Goal: Task Accomplishment & Management: Manage account settings

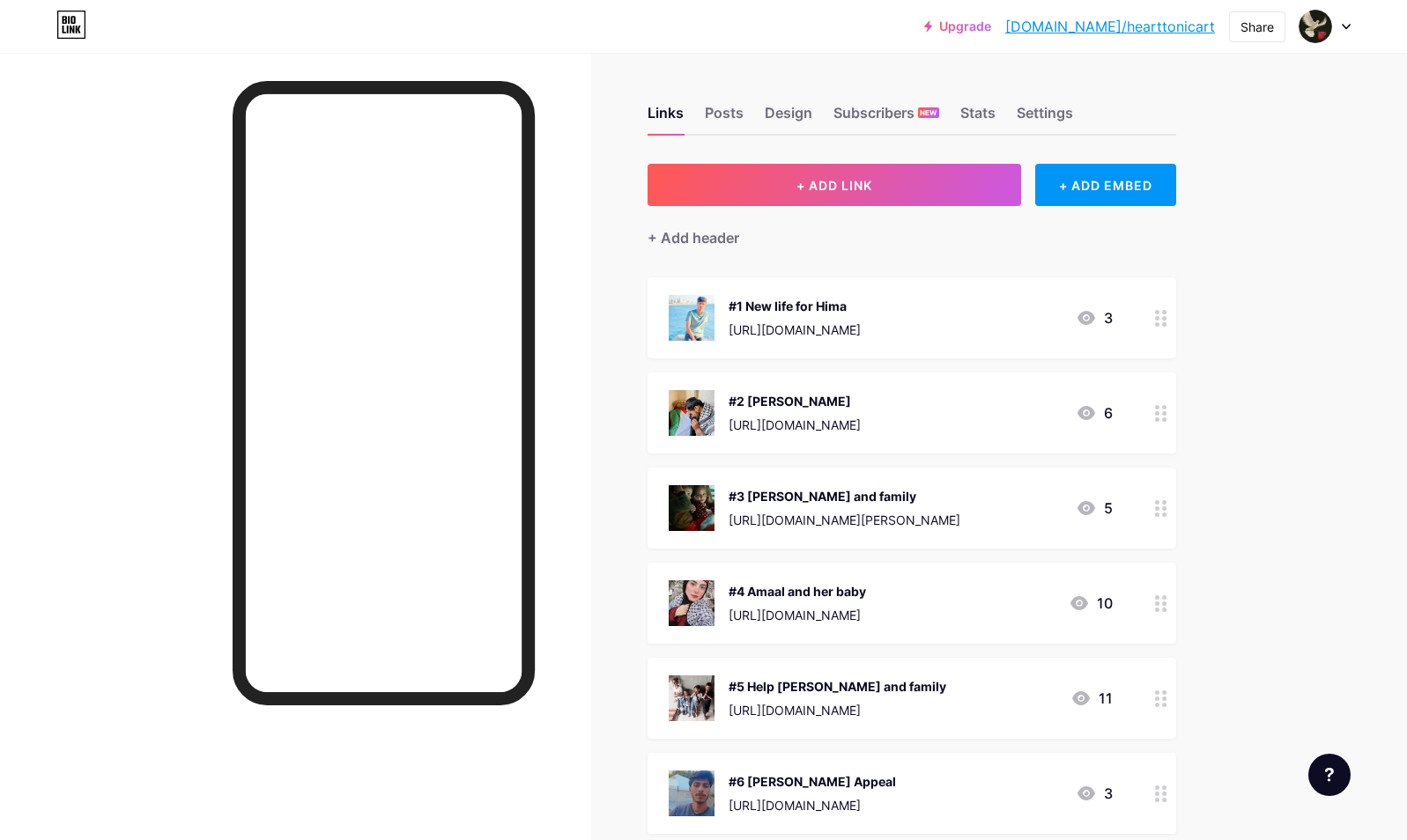
click at [1266, 483] on div "Upgrade bio.link/heartt... bio.link/hearttonicart Share Switch accounts heartto…" at bounding box center [704, 855] width 1407 height 1710
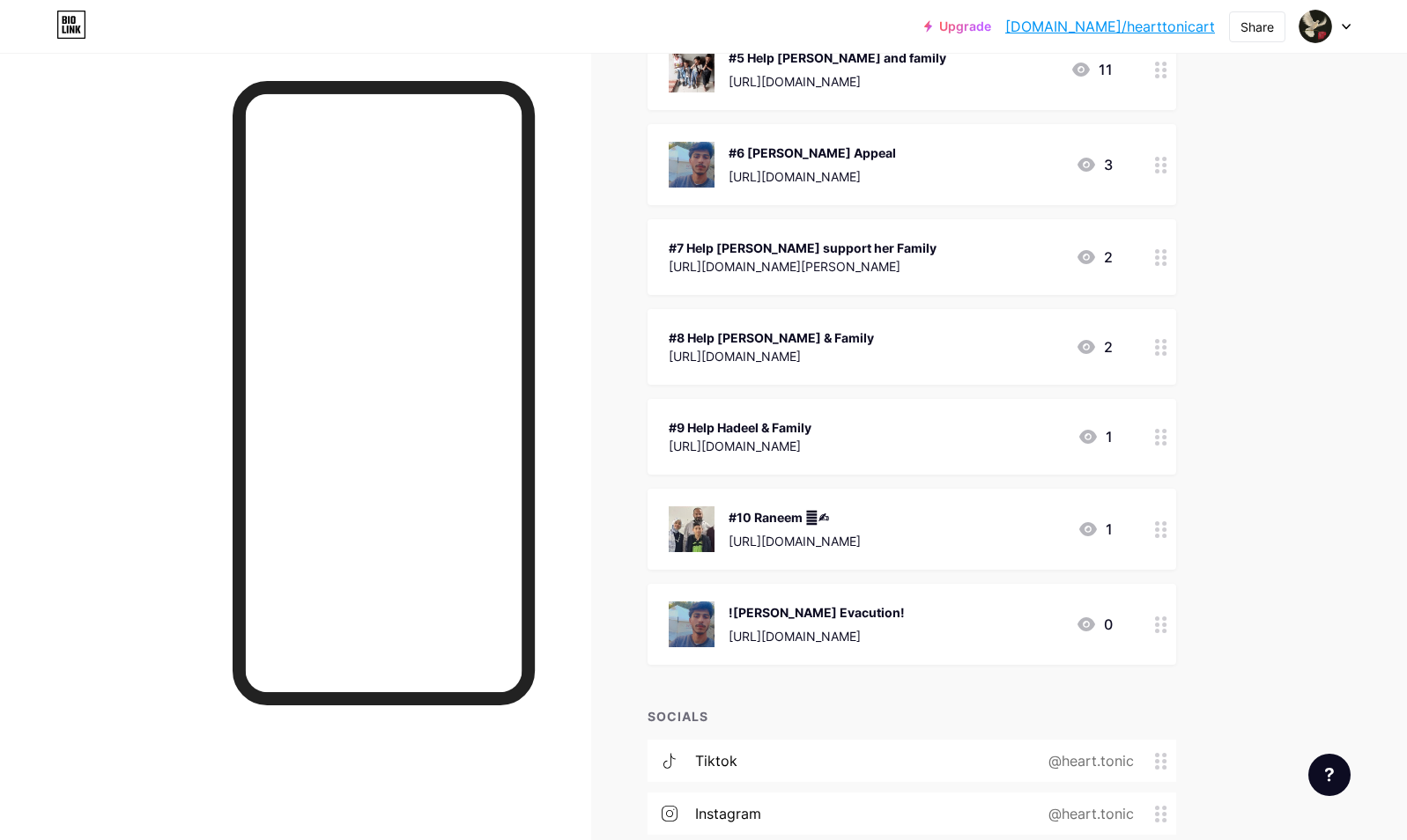
scroll to position [670, 0]
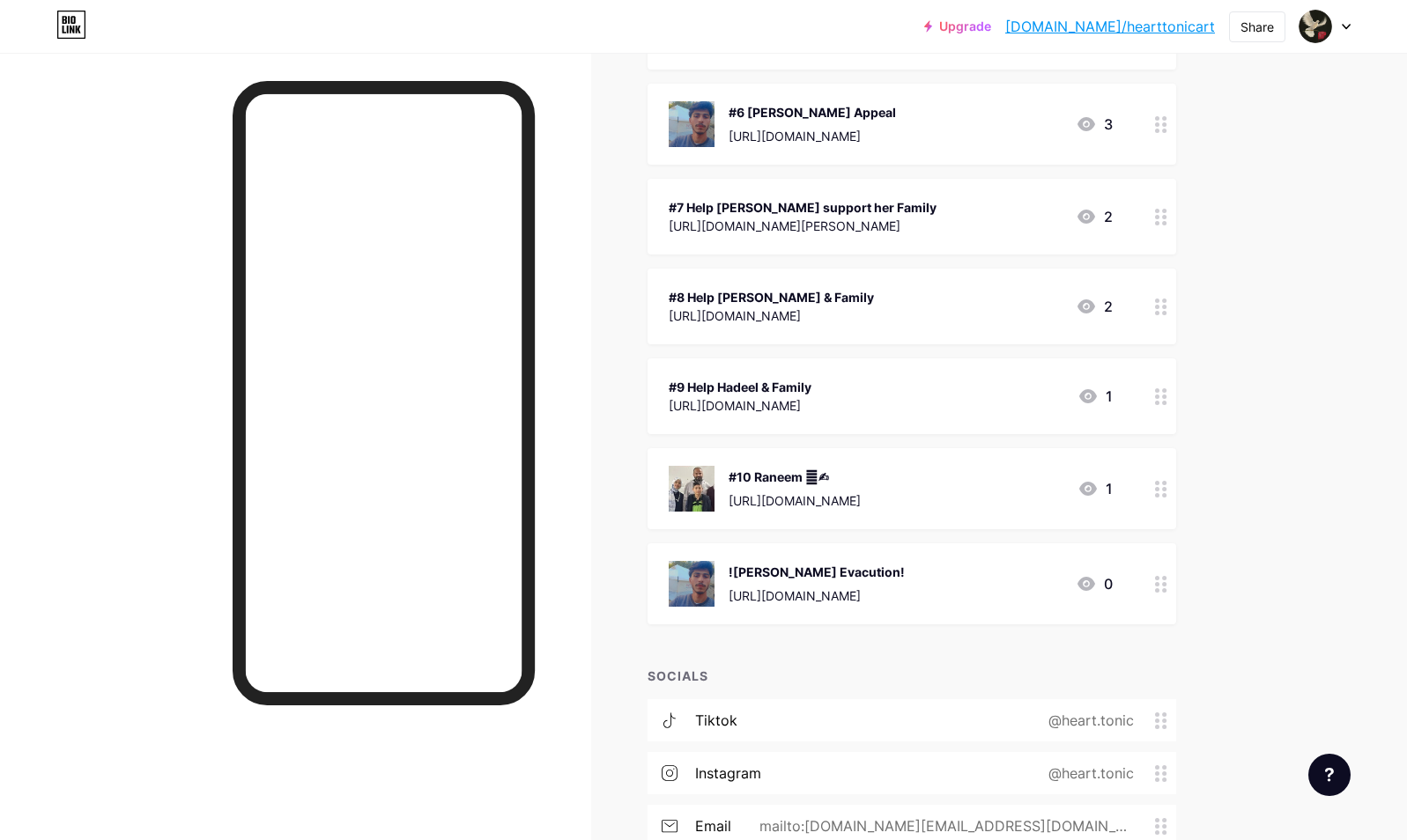
click at [885, 581] on div "!Ibrahim Urgent Evacution! https://www.paypal.com/donate/?hosted_button_id=AV9Z…" at bounding box center [816, 584] width 176 height 46
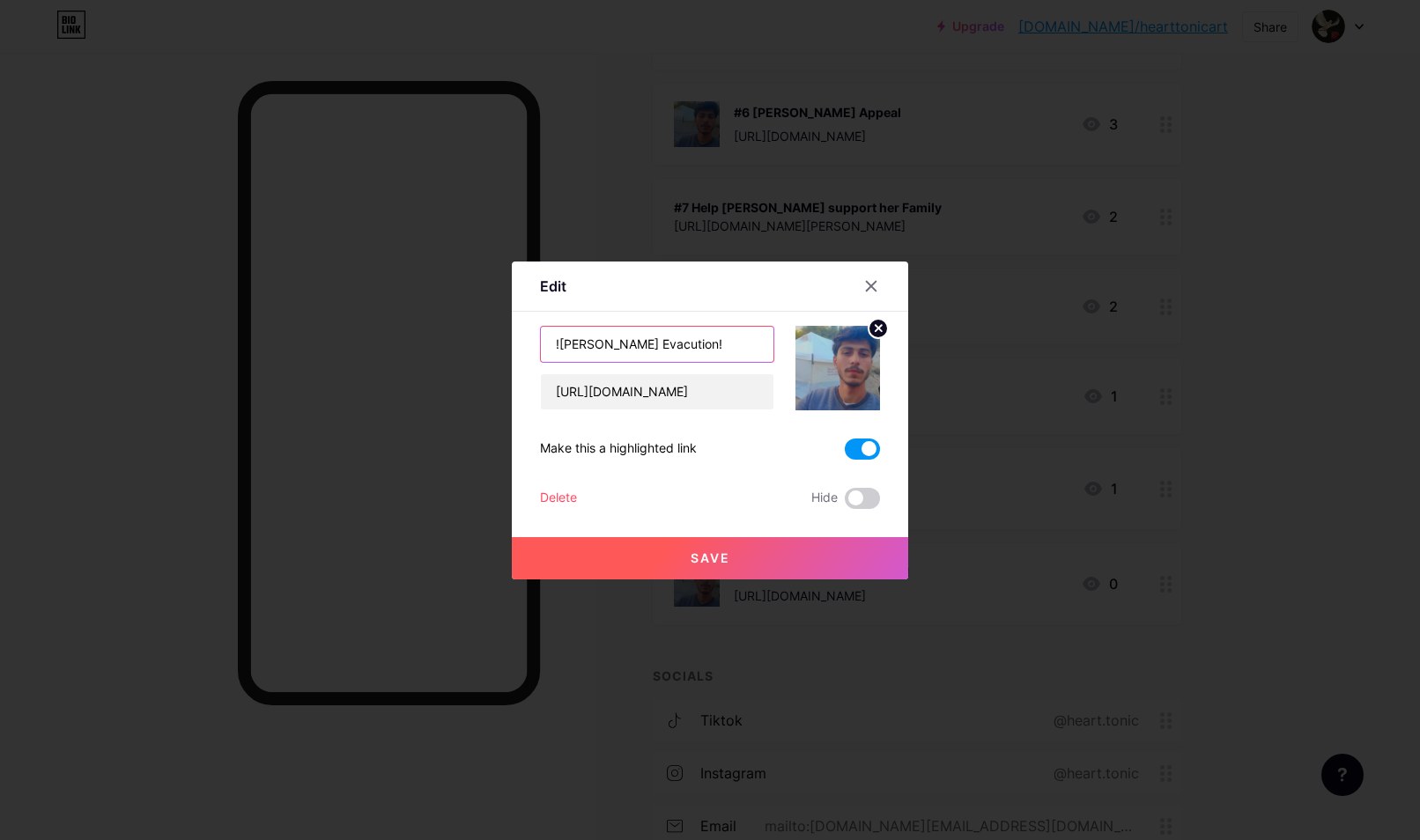
click at [712, 341] on input "!Ibrahim Urgent Evacution!" at bounding box center [657, 344] width 232 height 35
type input "#11 ![PERSON_NAME] Evacution!"
click at [660, 557] on button "Save" at bounding box center [710, 558] width 397 height 42
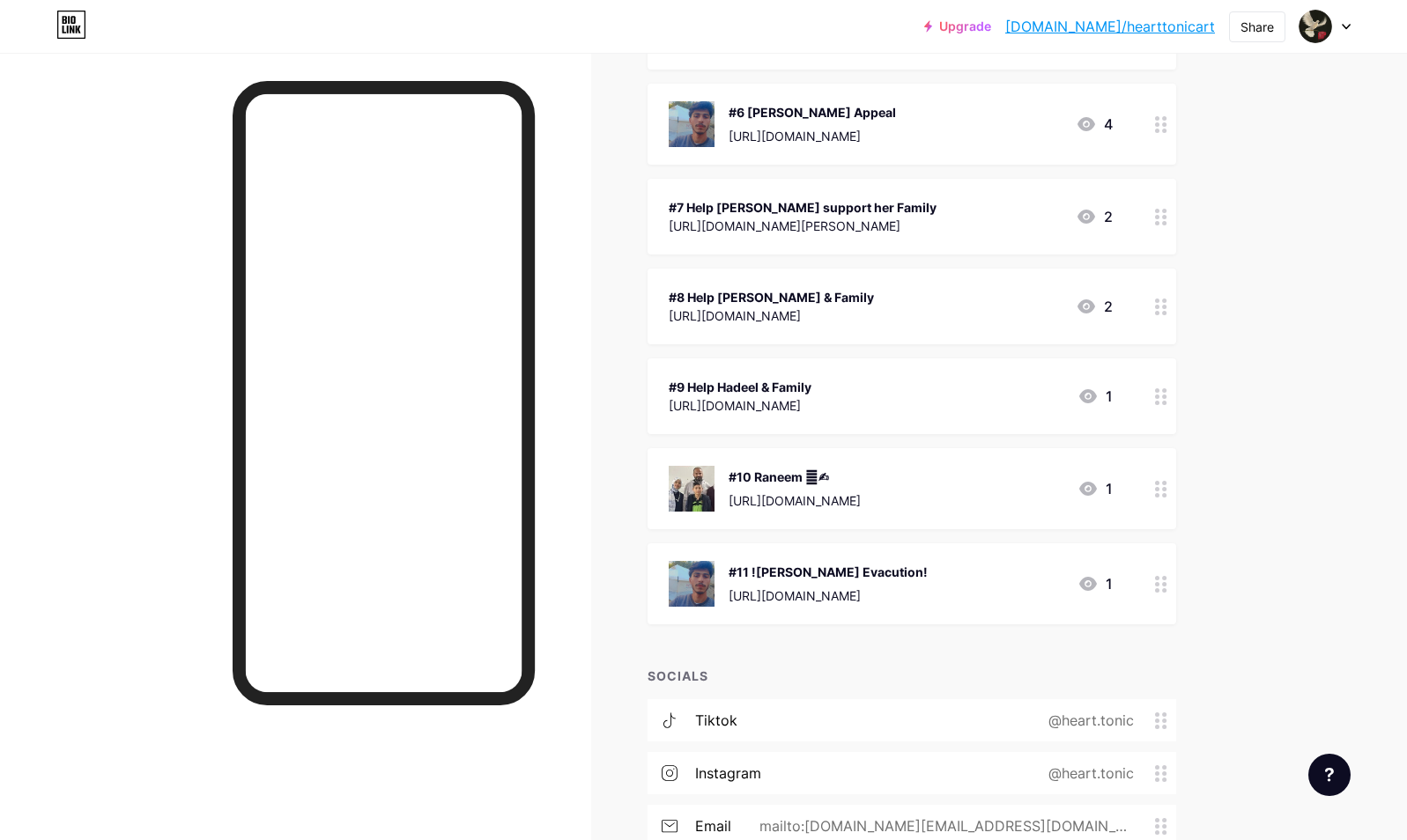
click at [1129, 20] on link "[DOMAIN_NAME]/hearttonicart" at bounding box center [1109, 26] width 209 height 21
click at [896, 117] on div "#6 [PERSON_NAME] Appeal" at bounding box center [811, 112] width 167 height 19
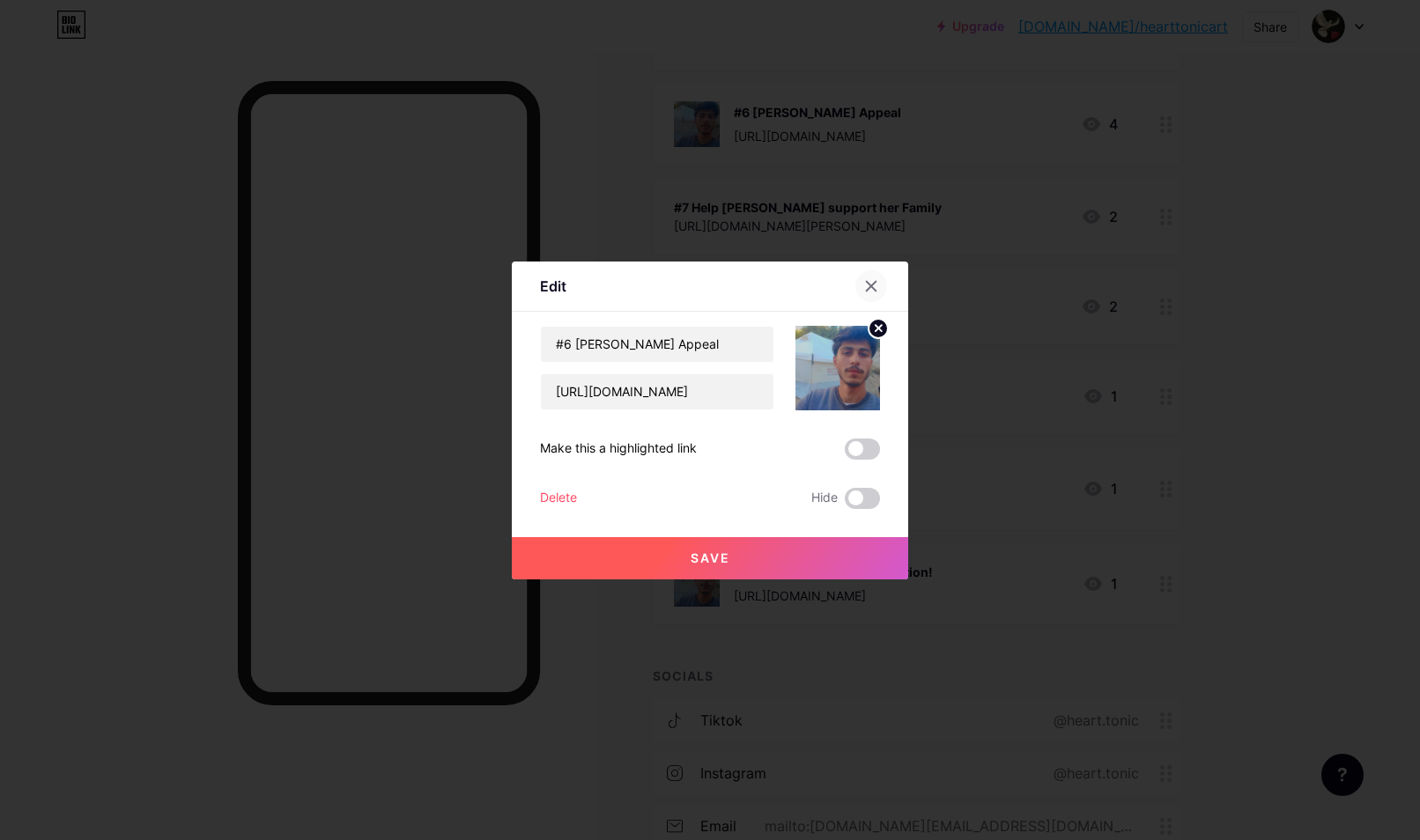
click at [864, 282] on icon at bounding box center [871, 286] width 14 height 14
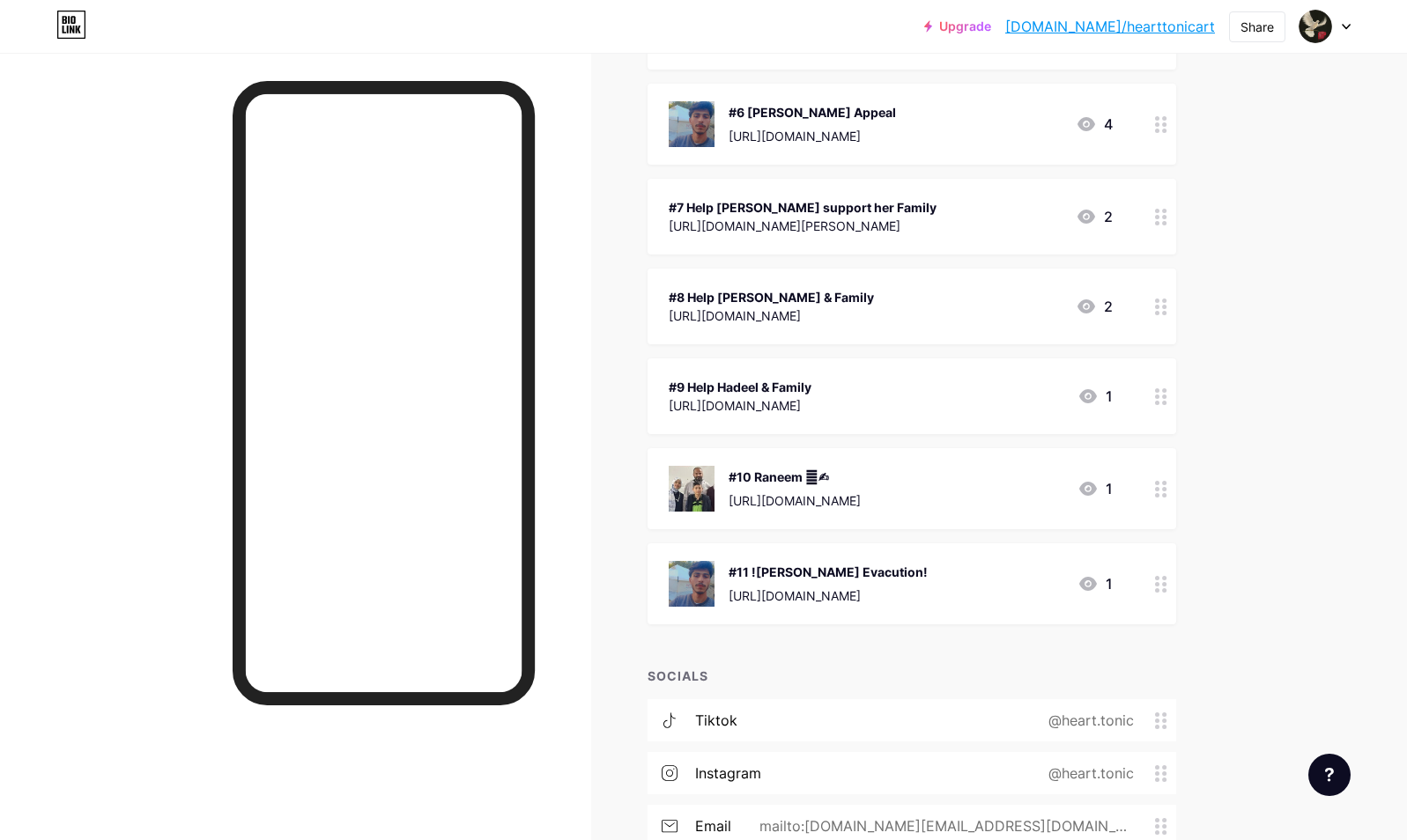
click at [1135, 33] on link "[DOMAIN_NAME]/hearttonicart" at bounding box center [1109, 26] width 209 height 21
click at [1231, 297] on div "Links Posts Design Subscribers NEW Stats Settings + ADD LINK + ADD EMBED + Add …" at bounding box center [625, 212] width 1251 height 1657
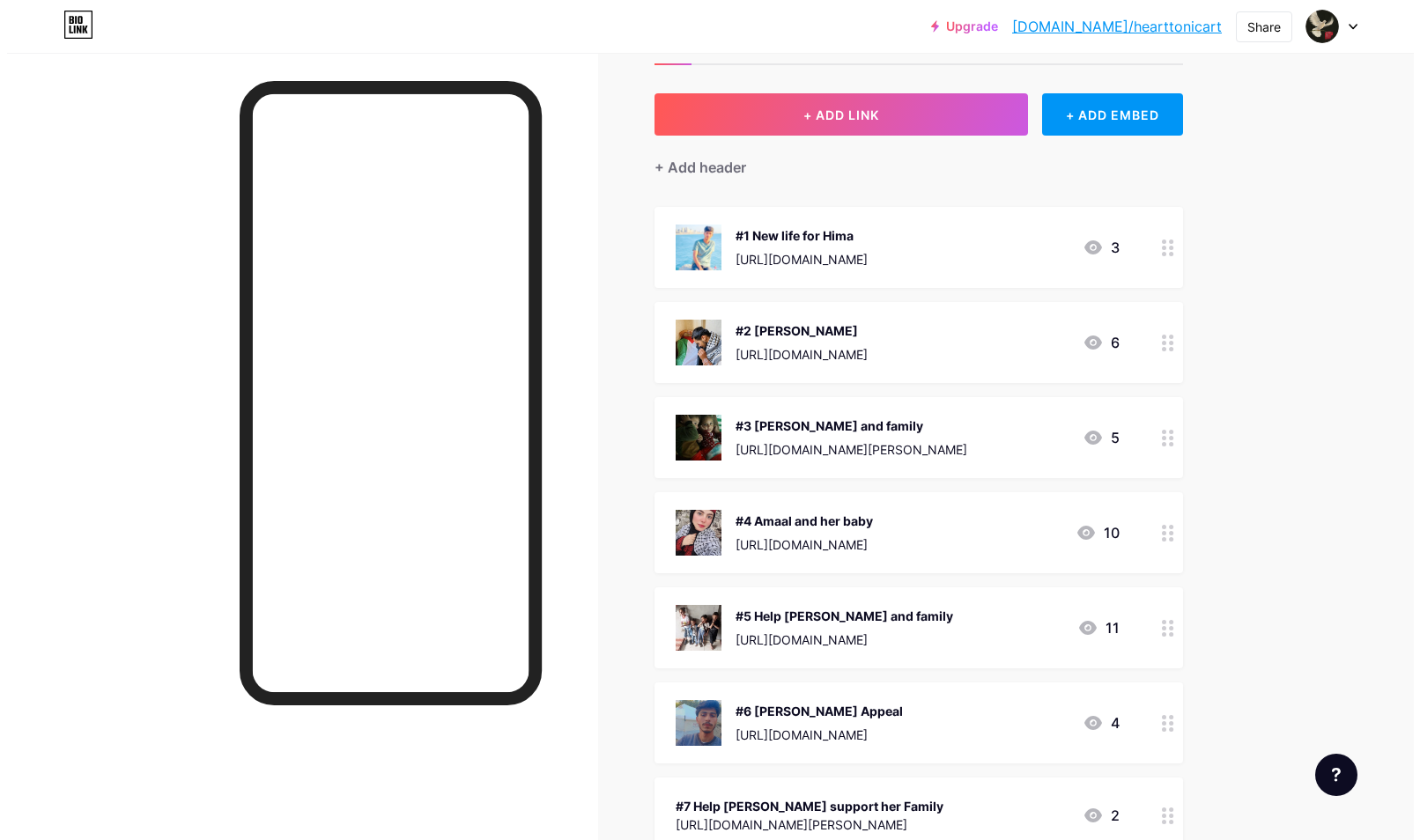
scroll to position [0, 0]
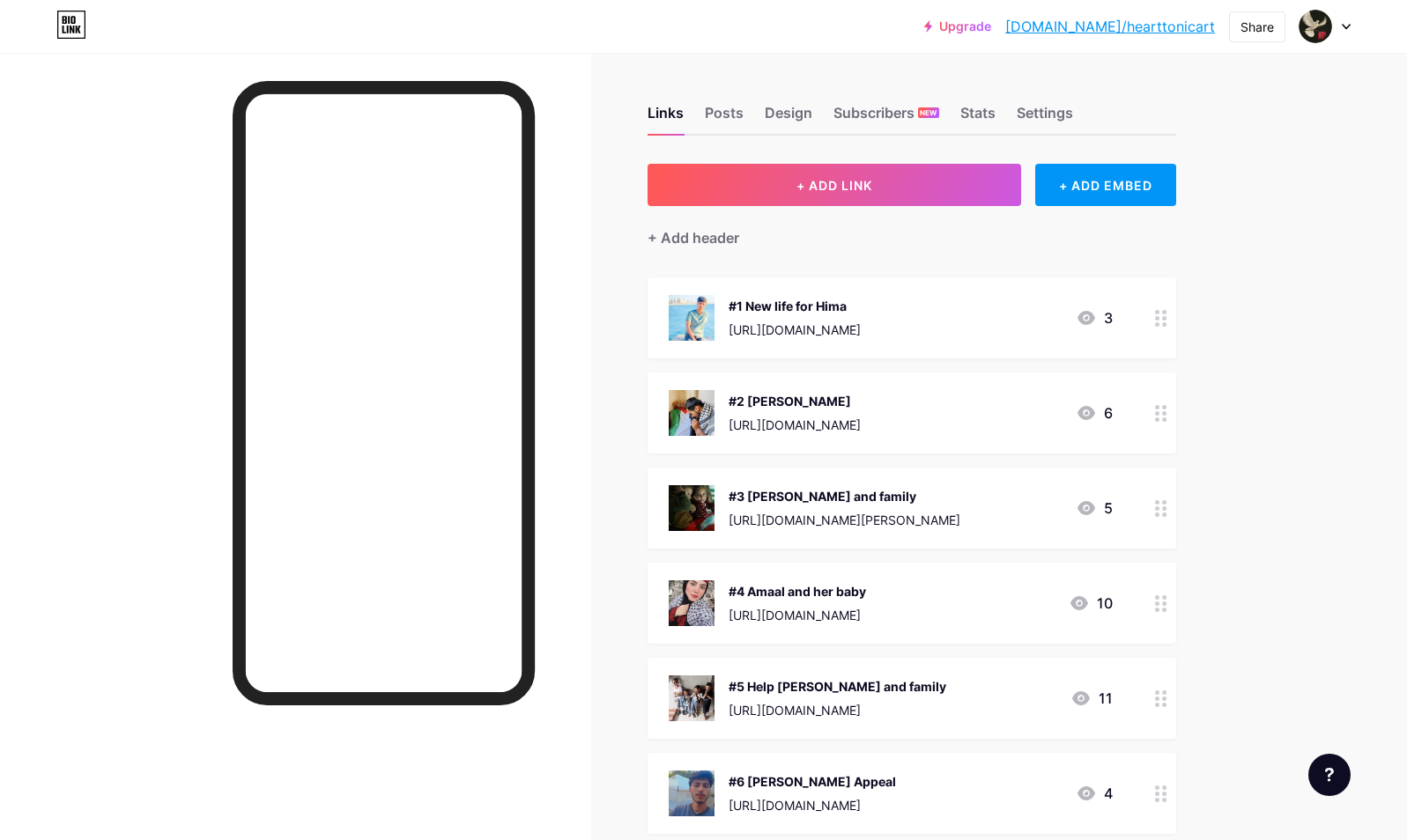
click at [861, 313] on div "#1 New life for Hima" at bounding box center [795, 306] width 133 height 19
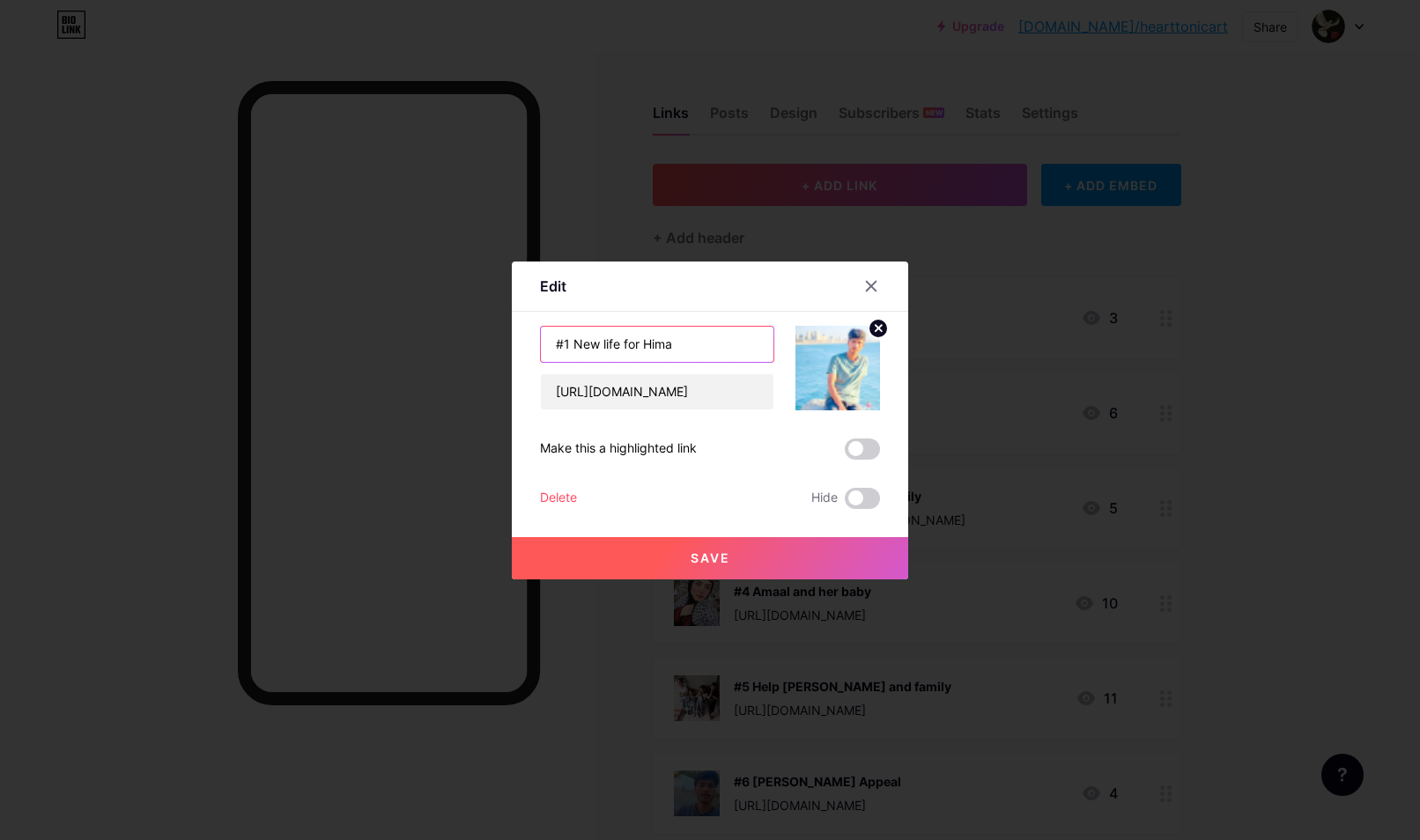
click at [581, 344] on input "#1 New life for Hima" at bounding box center [657, 344] width 232 height 35
click at [654, 343] on input "#1 New life for Hima" at bounding box center [657, 344] width 232 height 35
type input "#1 Help [PERSON_NAME] and Family"
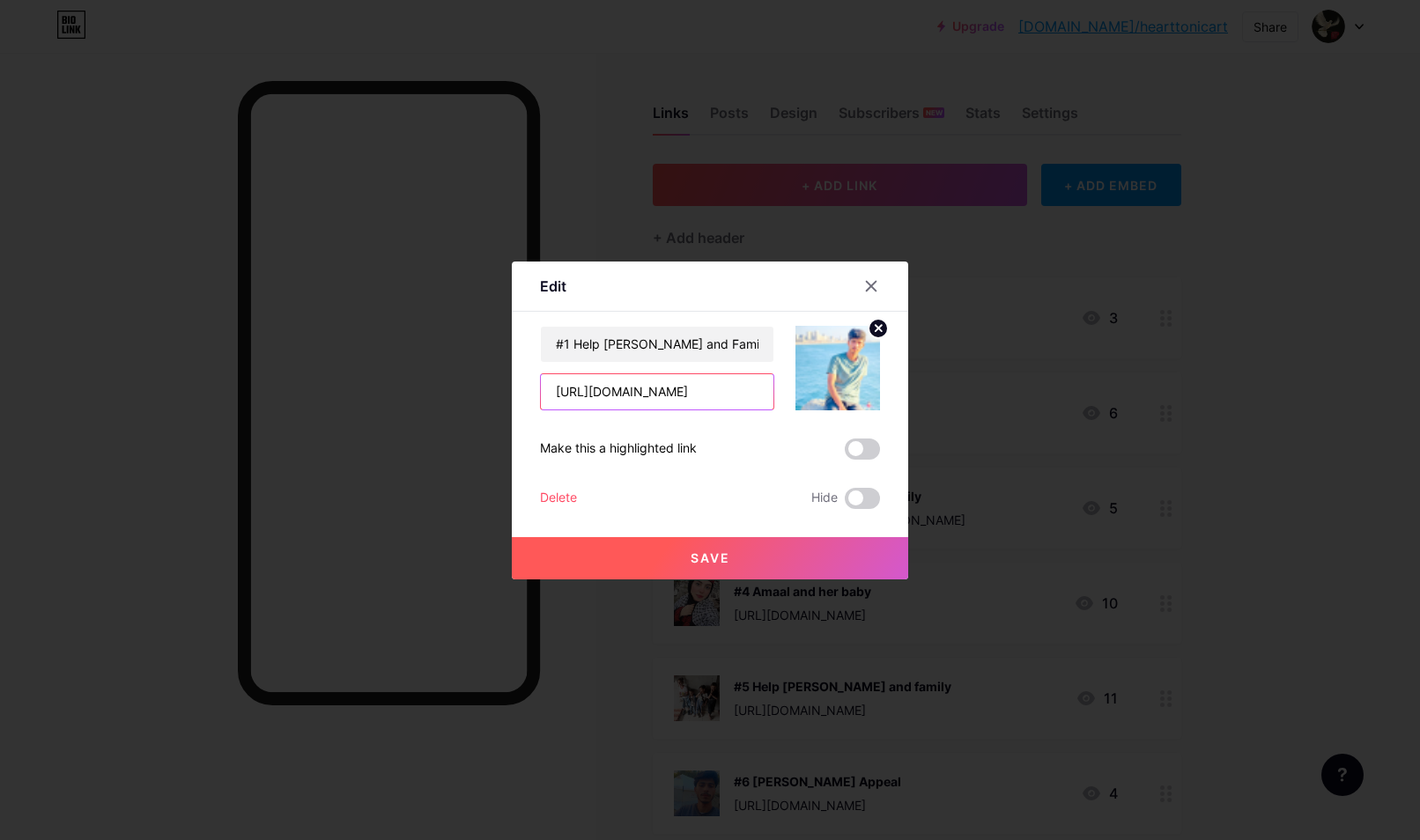
click at [596, 390] on input "https://chuffed.org/project/138226-help-ibrahim-evacuate?fbclid=PAZXh0bgNhZW0CM…" at bounding box center [657, 392] width 232 height 35
paste input "9130-help-give-hope-to-ibrahim-and-his-family?fbclid=PAZXh0bgNhZW0CMTEAAafcagW3…"
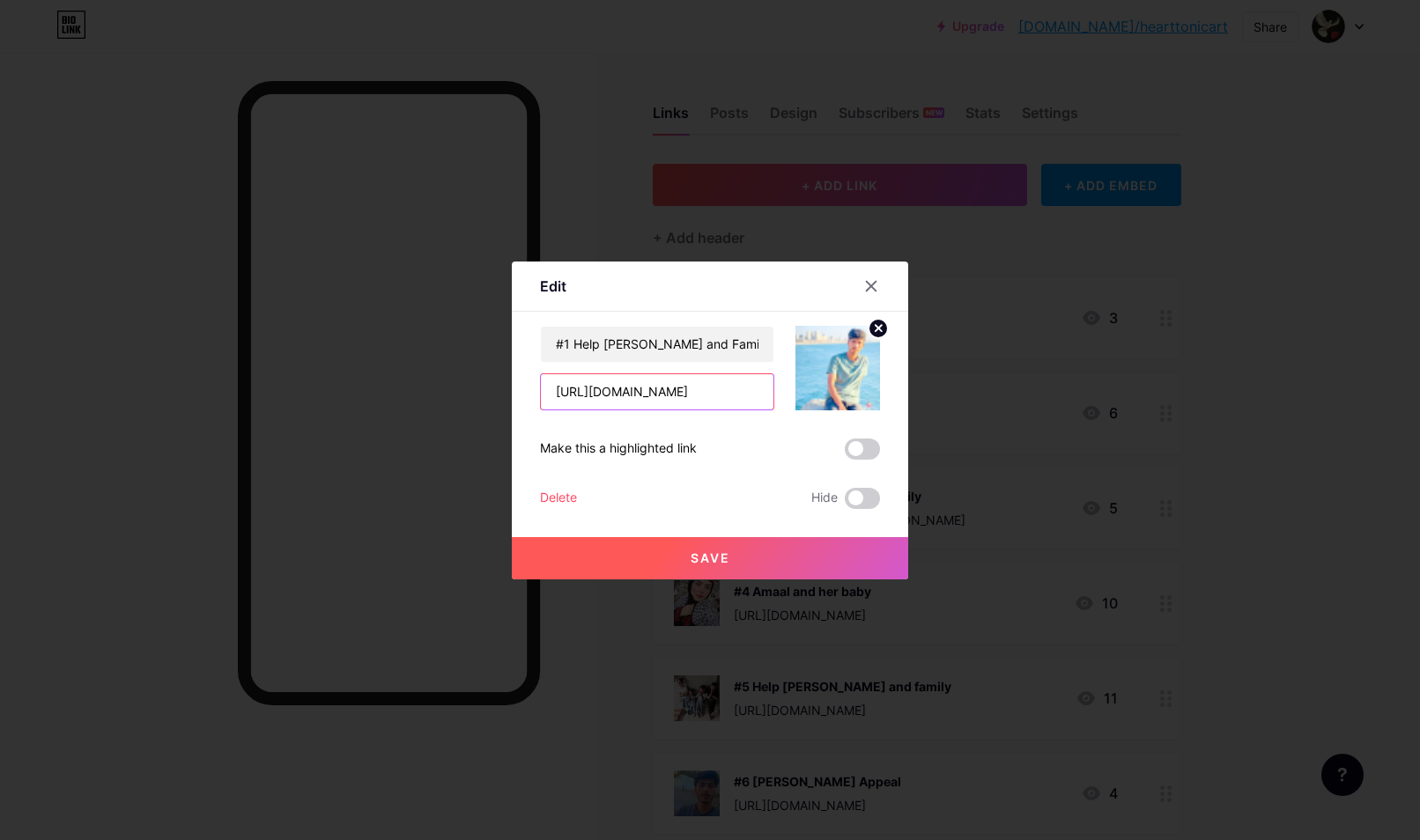
type input "[URL][DOMAIN_NAME]"
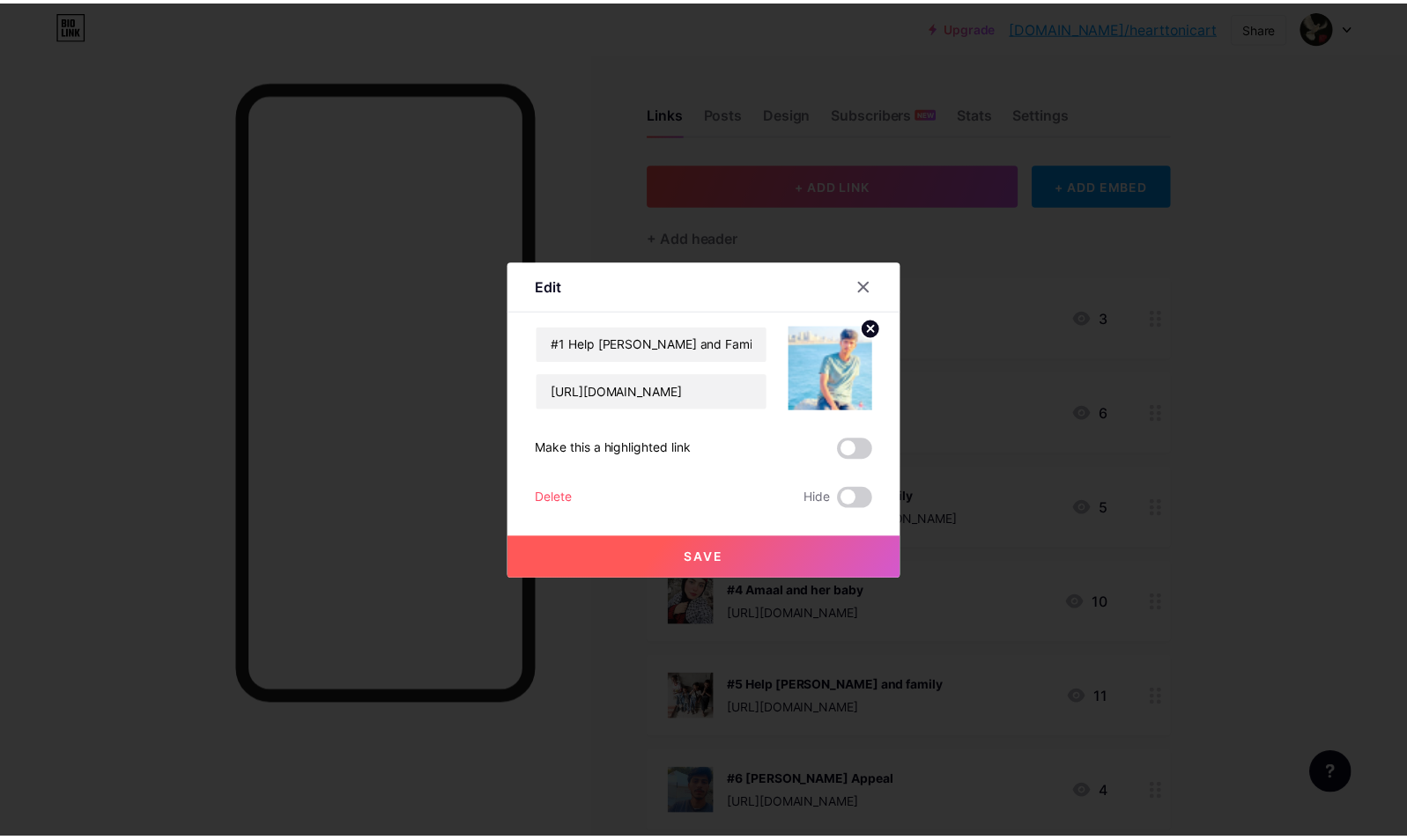
scroll to position [0, 0]
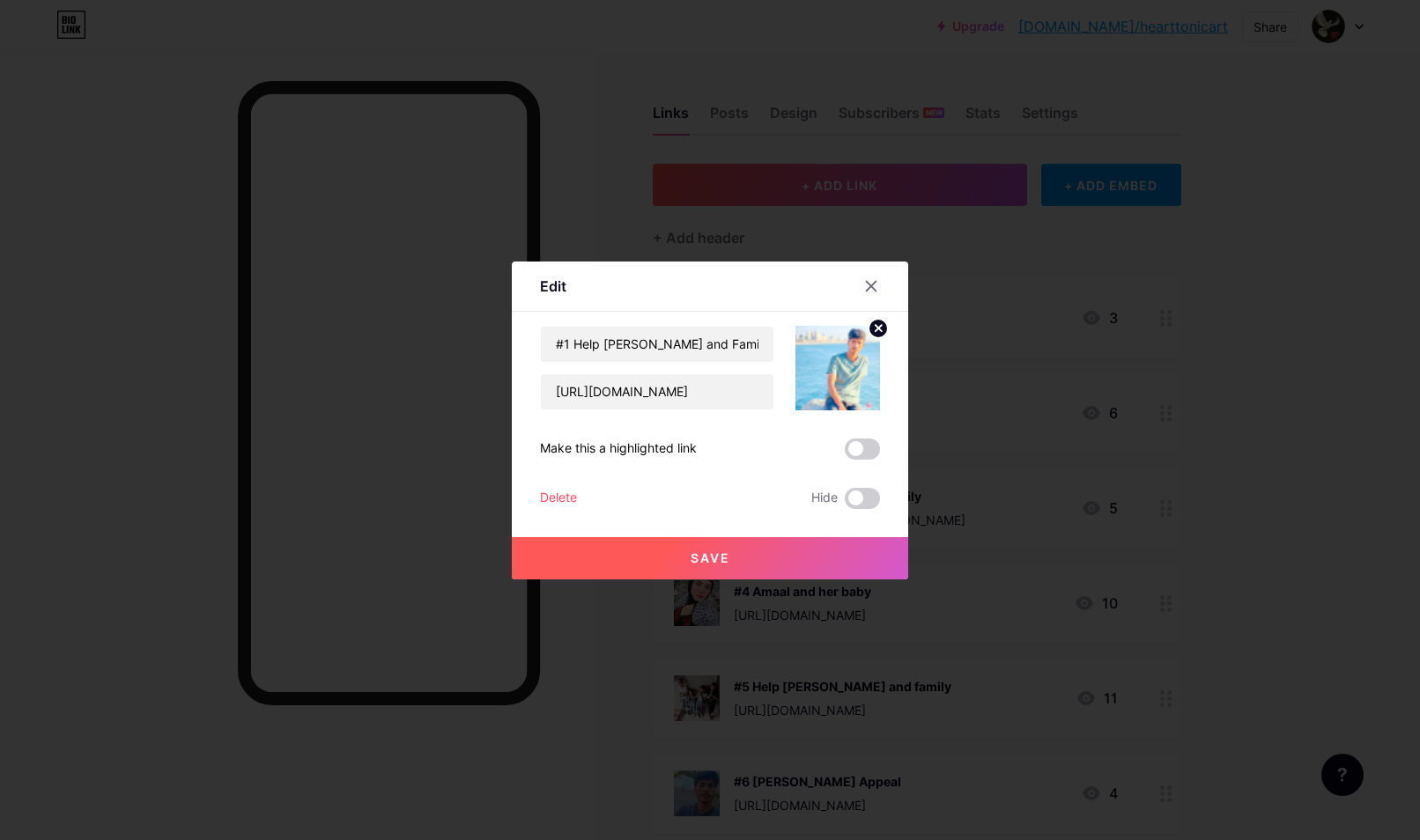
click at [641, 556] on button "Save" at bounding box center [710, 558] width 397 height 42
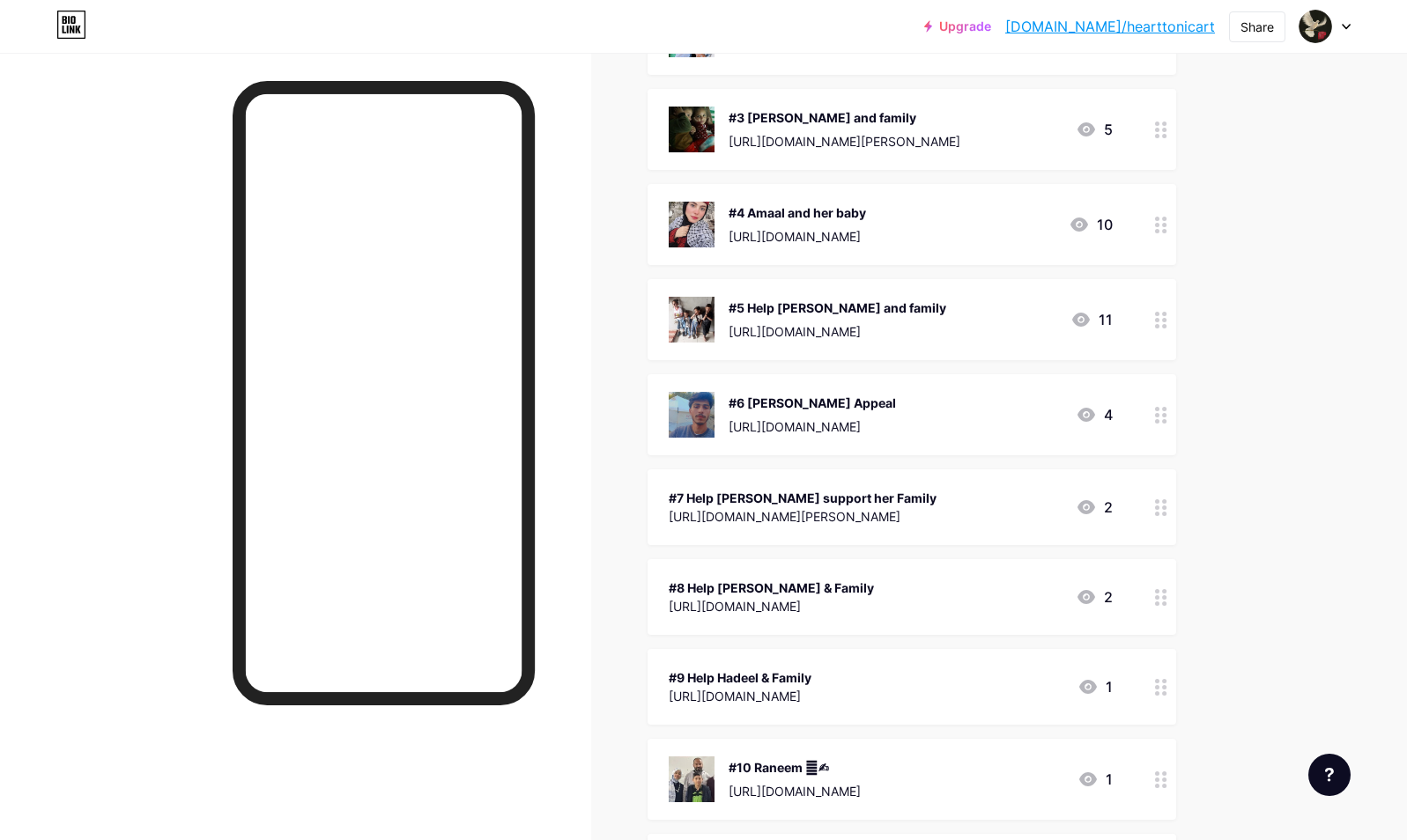
scroll to position [423, 0]
